Goal: Task Accomplishment & Management: Manage account settings

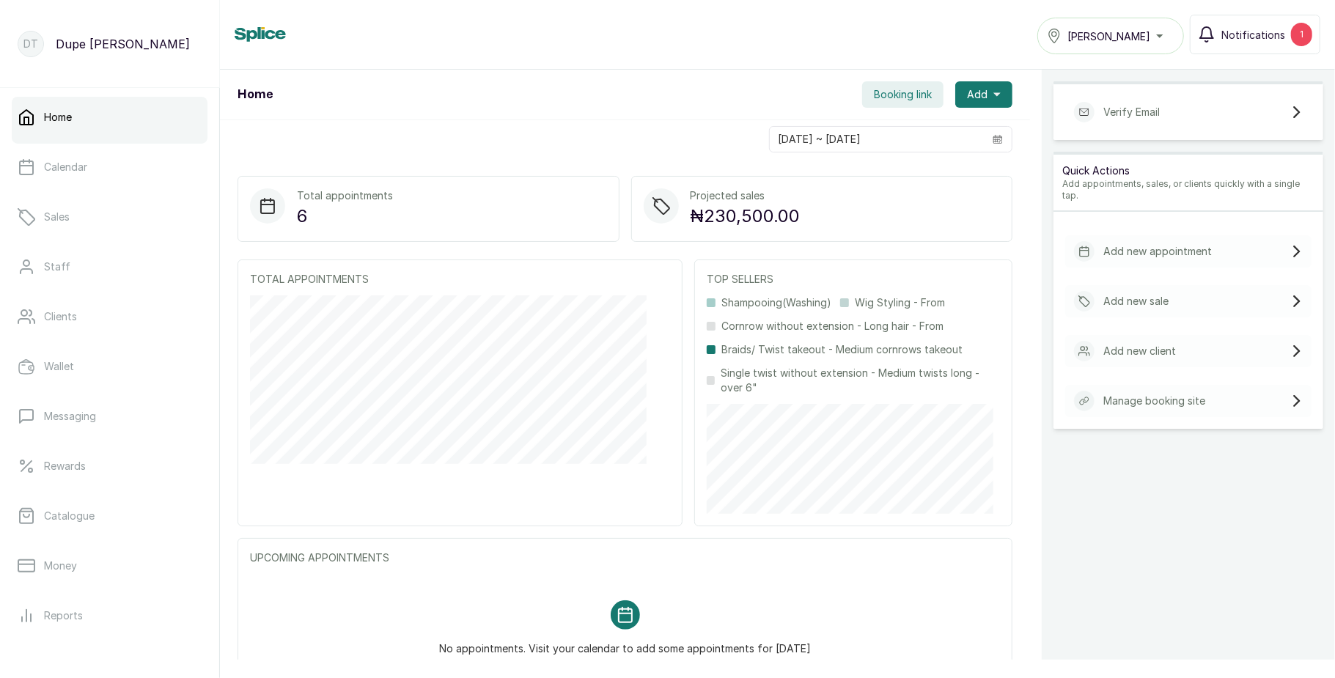
click at [1104, 43] on span "[PERSON_NAME]" at bounding box center [1108, 36] width 83 height 15
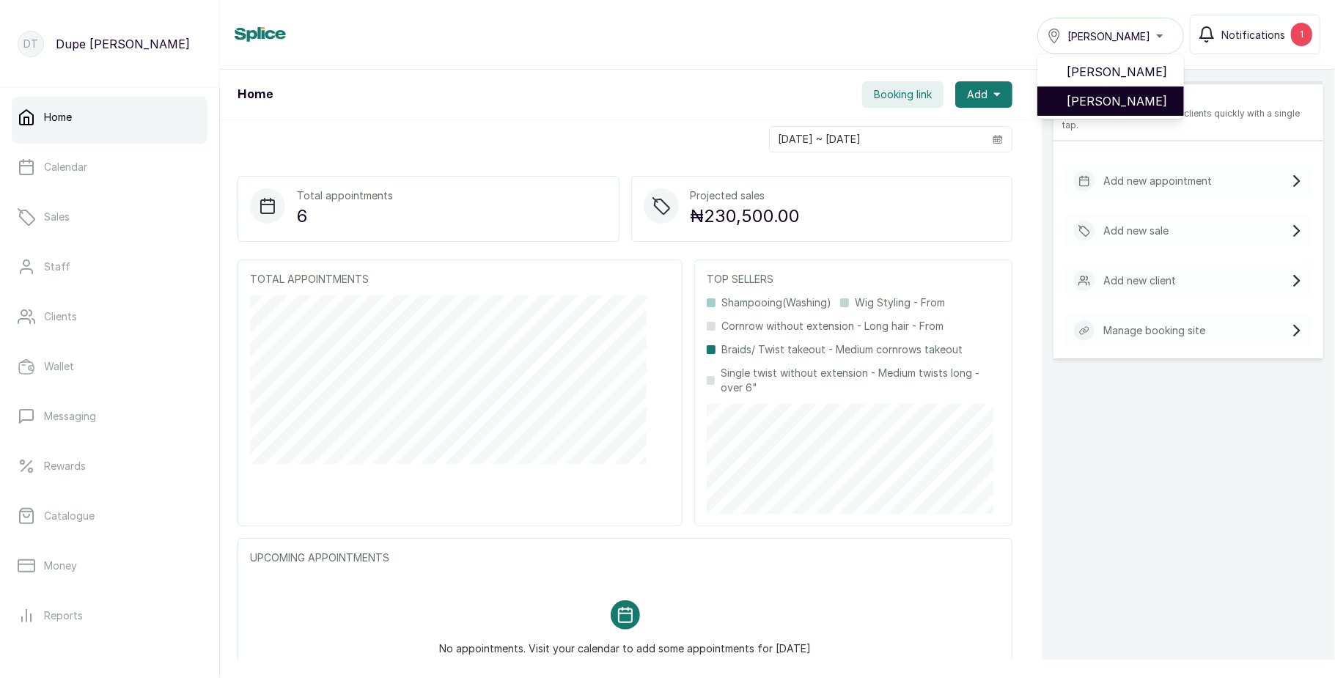
click at [1103, 94] on span "[PERSON_NAME]" at bounding box center [1120, 101] width 106 height 18
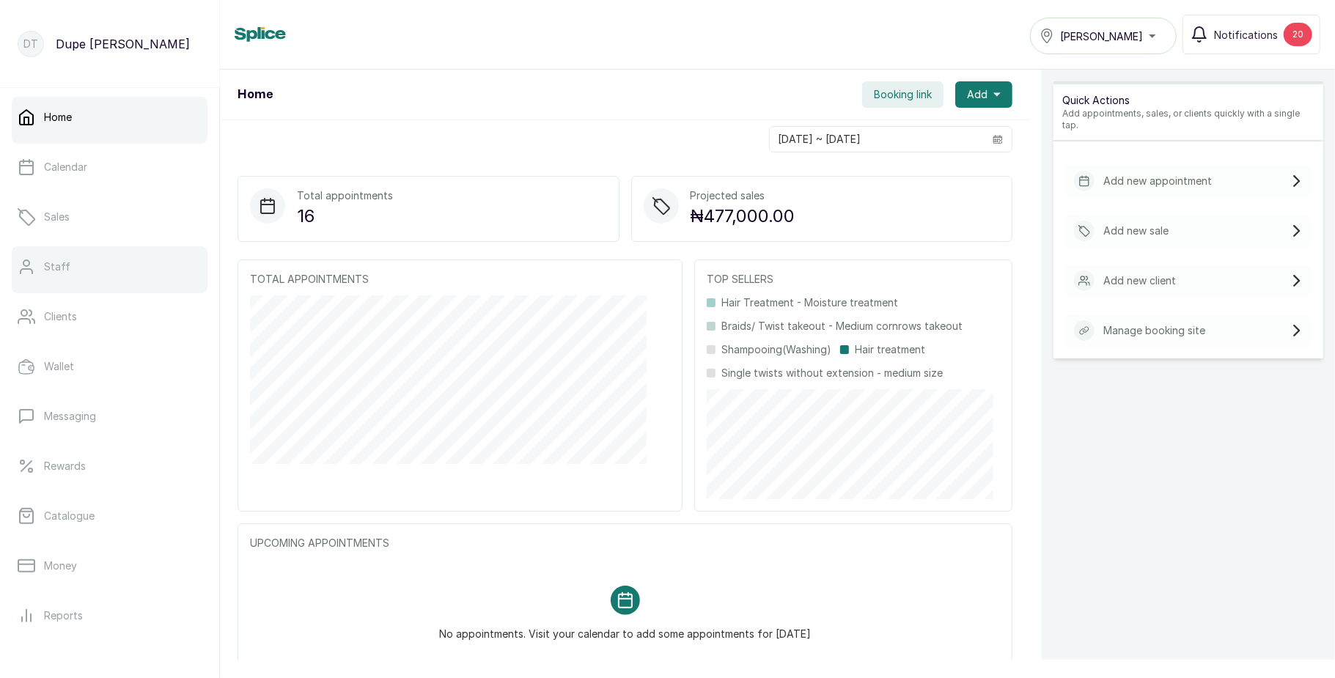
click at [86, 273] on link "Staff" at bounding box center [110, 266] width 196 height 41
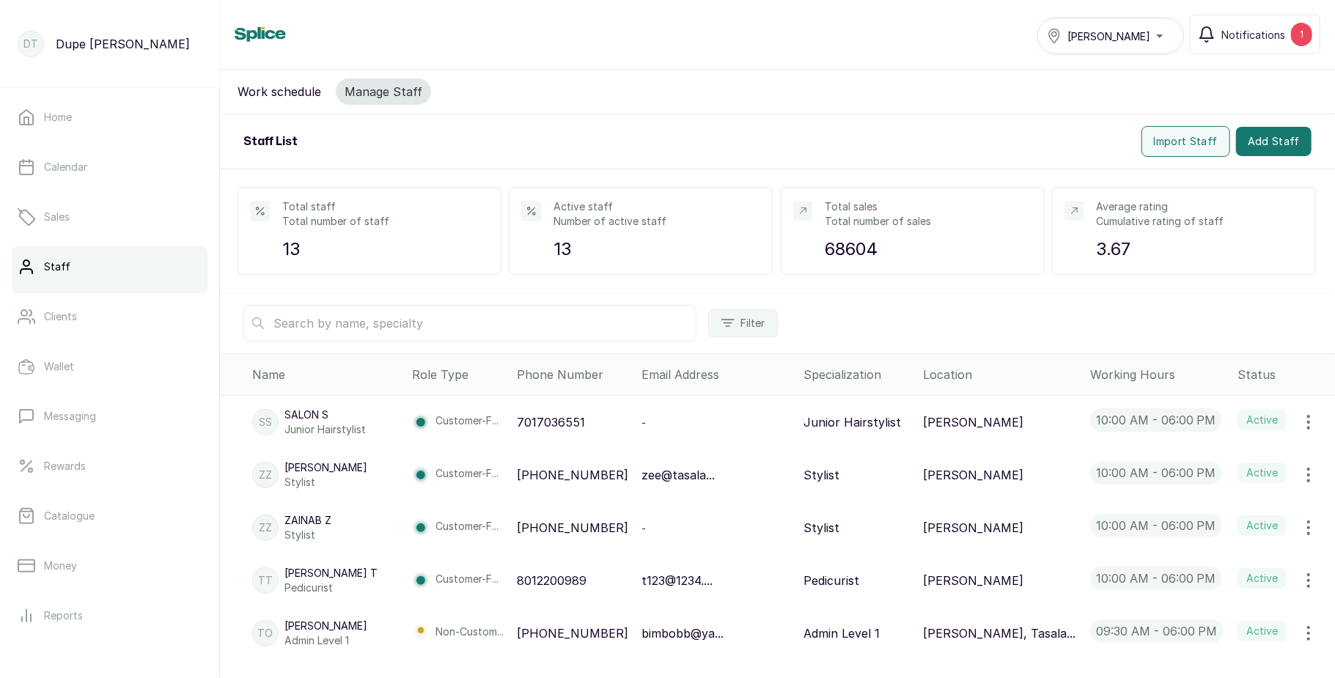
click at [1098, 32] on span "[PERSON_NAME]" at bounding box center [1108, 36] width 83 height 15
click at [1100, 95] on span "[PERSON_NAME]" at bounding box center [1120, 101] width 106 height 18
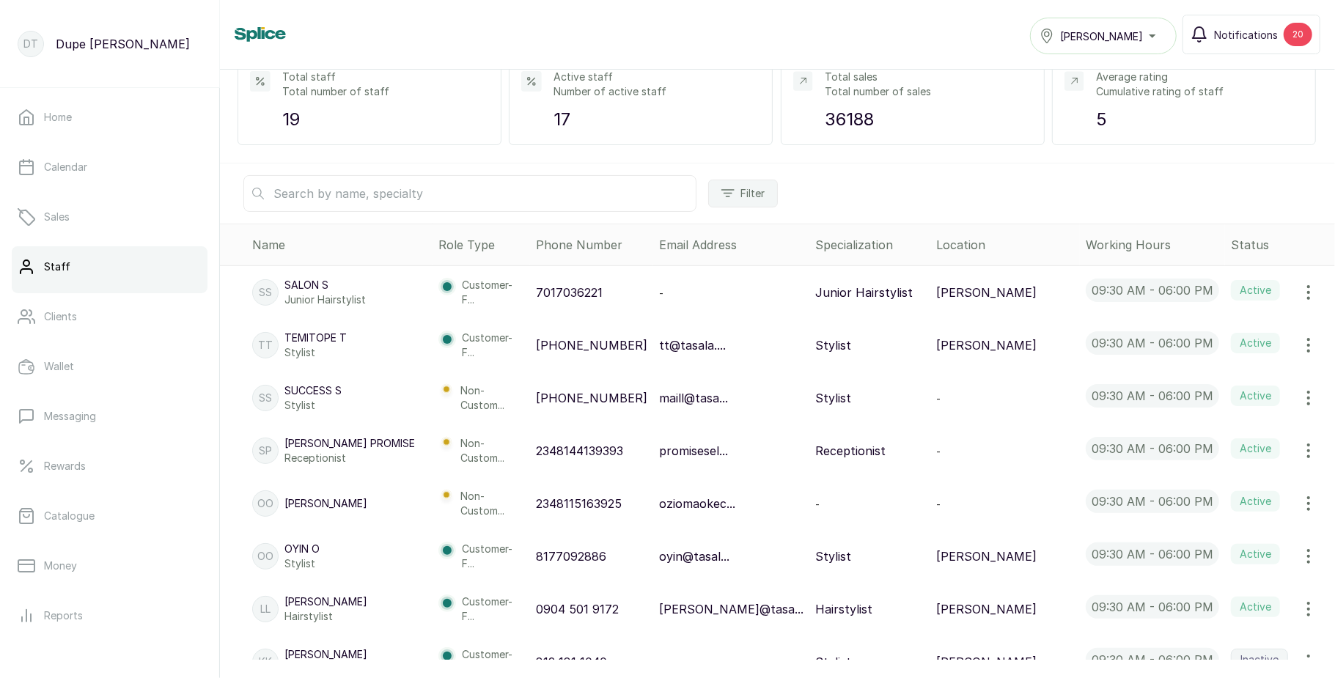
scroll to position [129, 0]
